Goal: Transaction & Acquisition: Purchase product/service

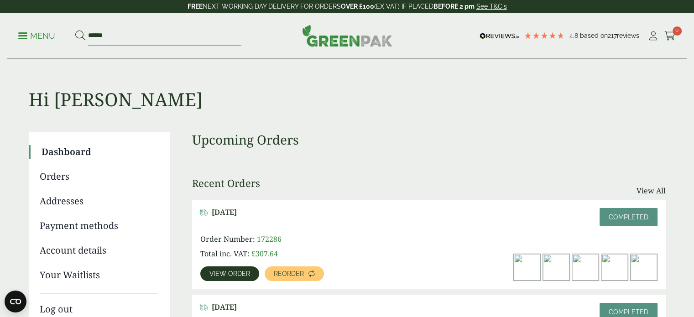
type input "******"
click at [75, 30] on button at bounding box center [80, 36] width 10 height 12
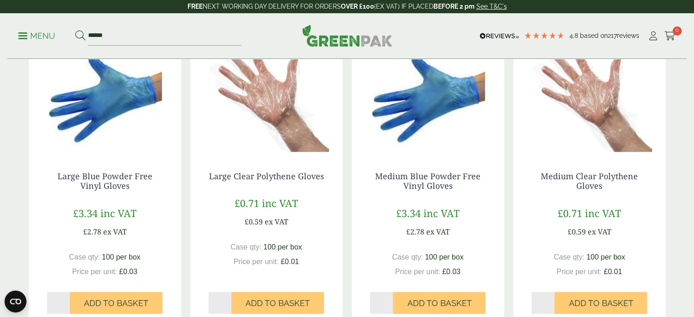
scroll to position [174, 0]
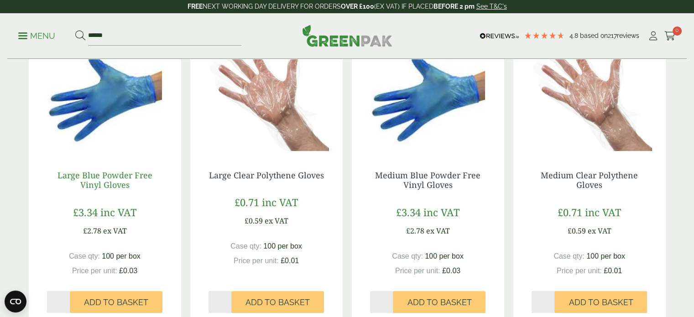
click at [122, 186] on link "Large Blue Powder Free Vinyl Gloves" at bounding box center [104, 180] width 95 height 21
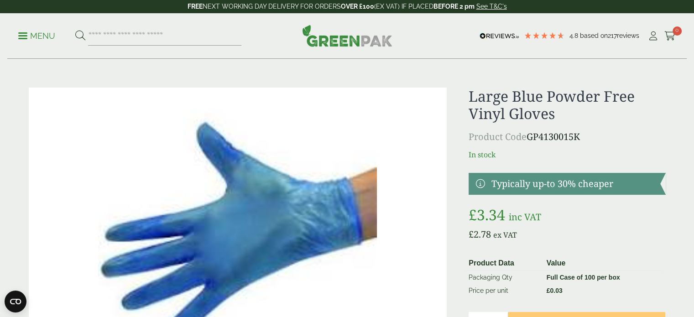
scroll to position [1, 0]
click at [217, 32] on input "search" at bounding box center [164, 35] width 153 height 19
click at [221, 46] on div "Menu 4.8 Based on 217 reviews My Account" at bounding box center [346, 36] width 679 height 46
click at [659, 35] on ul "My Account Cart 0" at bounding box center [662, 36] width 28 height 14
click at [654, 36] on icon at bounding box center [653, 35] width 11 height 9
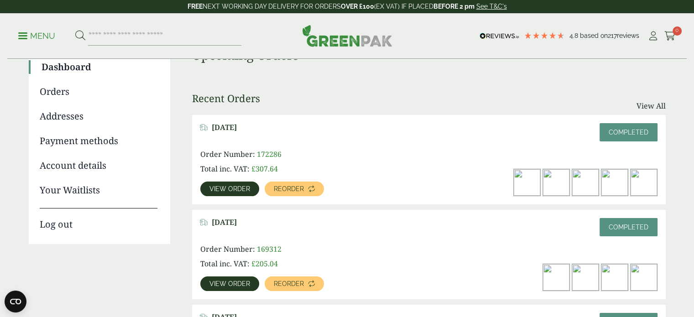
click at [214, 191] on span "View order" at bounding box center [229, 189] width 41 height 6
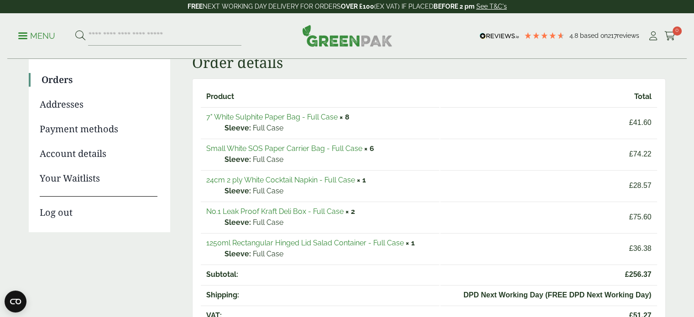
scroll to position [110, 0]
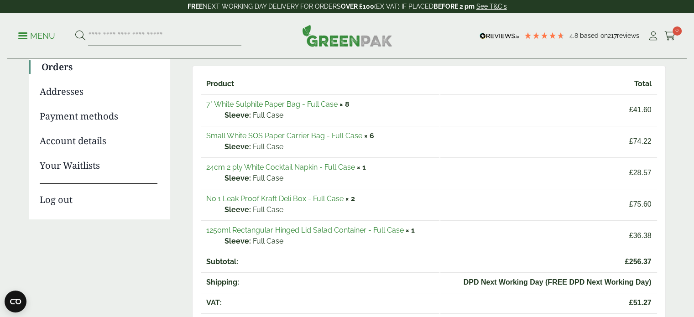
click at [300, 197] on link "No.1 Leak Proof Kraft Deli Box - Full Case" at bounding box center [274, 198] width 137 height 9
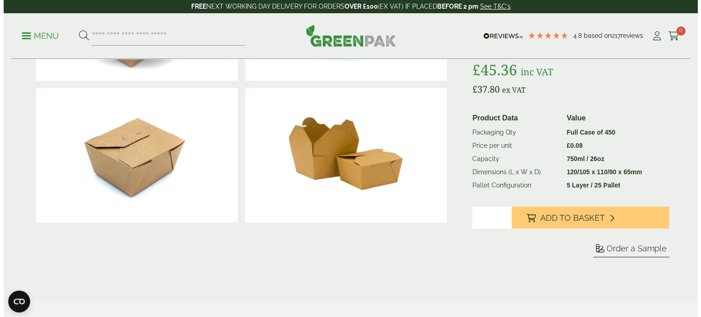
scroll to position [166, 0]
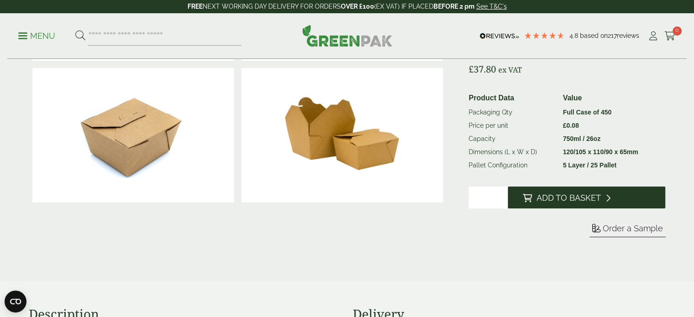
click at [560, 199] on span "Add to Basket" at bounding box center [568, 198] width 64 height 10
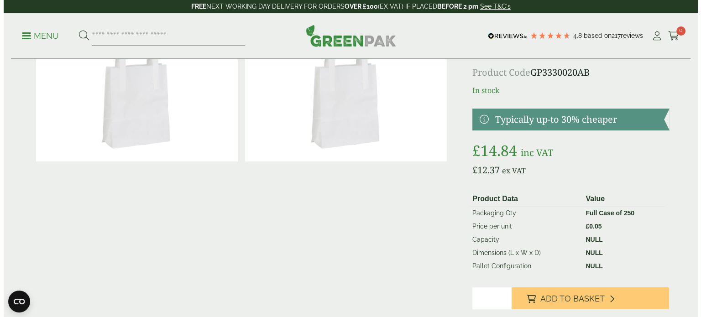
scroll to position [67, 0]
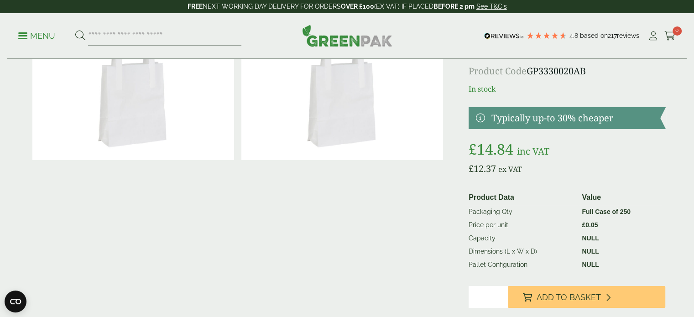
click at [480, 296] on input "*" at bounding box center [488, 297] width 39 height 22
drag, startPoint x: 480, startPoint y: 296, endPoint x: 462, endPoint y: 293, distance: 18.5
click at [462, 293] on div "£" at bounding box center [347, 190] width 648 height 337
type input "*"
click at [508, 286] on button "Add to Basket" at bounding box center [586, 297] width 157 height 22
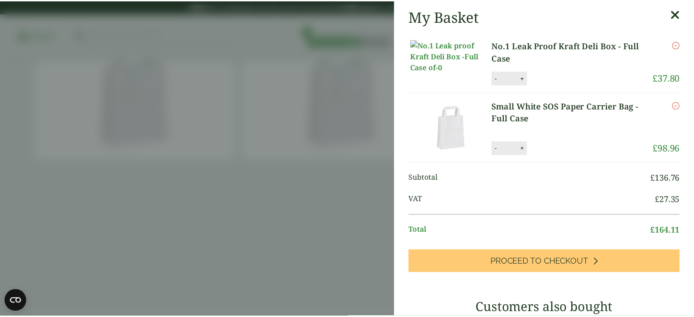
scroll to position [2, 0]
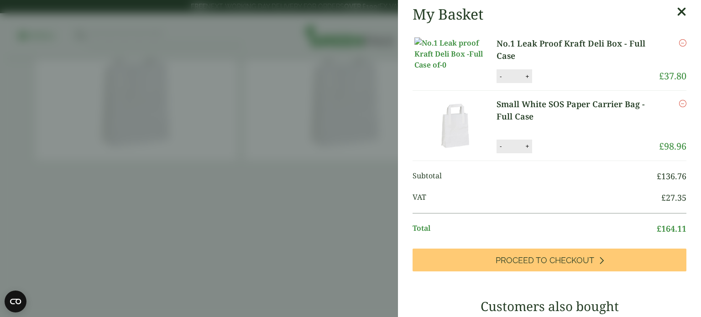
click at [253, 104] on aside "My Basket No.1 Leak Proof Kraft Deli Box - Full Case No.1 Leak Proof Kraft Deli…" at bounding box center [350, 158] width 701 height 317
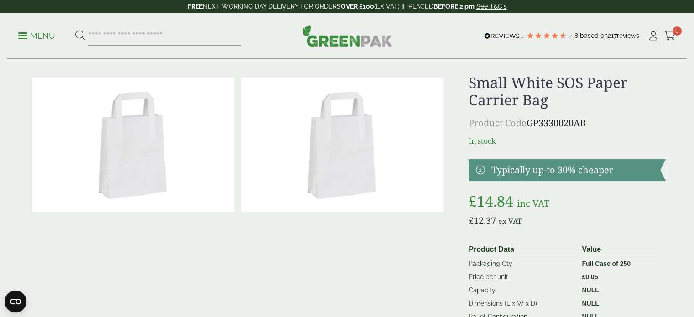
scroll to position [0, 0]
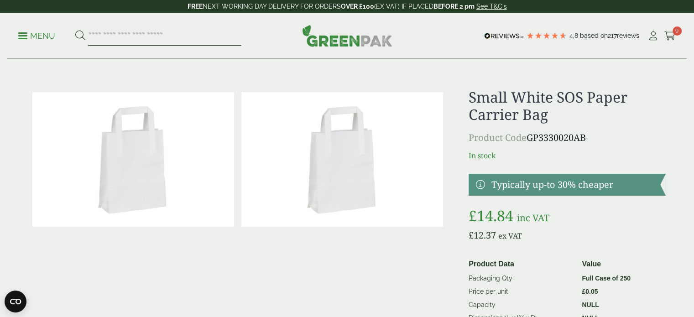
click at [160, 39] on input "search" at bounding box center [164, 35] width 153 height 19
click at [57, 39] on ul "Menu" at bounding box center [129, 35] width 223 height 19
click at [49, 36] on p "Menu" at bounding box center [36, 36] width 37 height 11
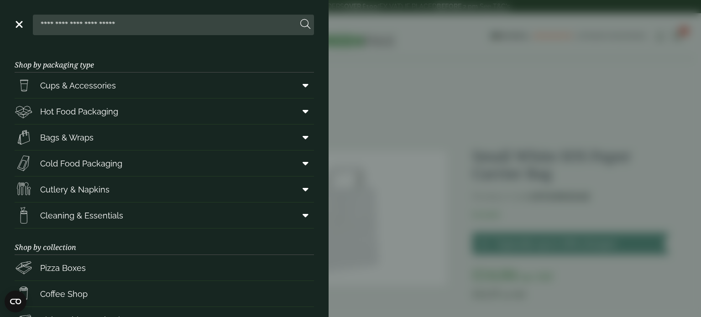
click at [125, 30] on input "search" at bounding box center [167, 24] width 261 height 19
click at [348, 124] on aside "Close Shop by packaging type Cups & Accessories Hot Drink Paper Cups Smoothie C…" at bounding box center [350, 158] width 701 height 317
